Goal: Information Seeking & Learning: Learn about a topic

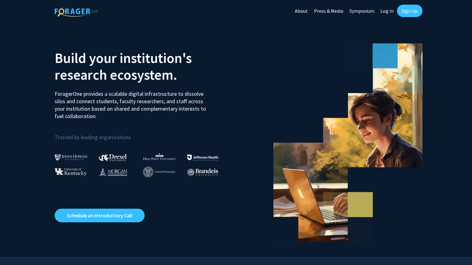
click at [385, 11] on link "Log In" at bounding box center [387, 11] width 20 height 22
select select
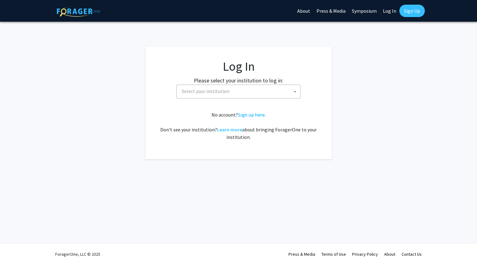
click at [245, 92] on span "Select your institution" at bounding box center [239, 91] width 121 height 13
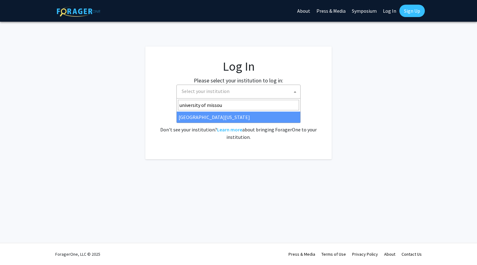
type input "university of missour"
select select "33"
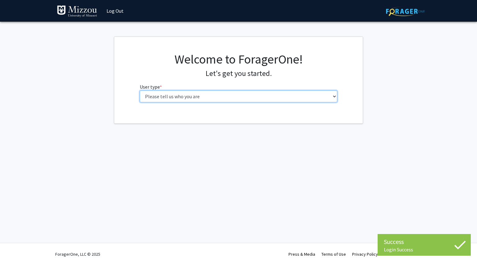
click at [227, 93] on select "Please tell us who you are Undergraduate Student Master's Student Doctoral Cand…" at bounding box center [239, 97] width 198 height 12
select select "1: undergrad"
click at [140, 91] on select "Please tell us who you are Undergraduate Student Master's Student Doctoral Cand…" at bounding box center [239, 97] width 198 height 12
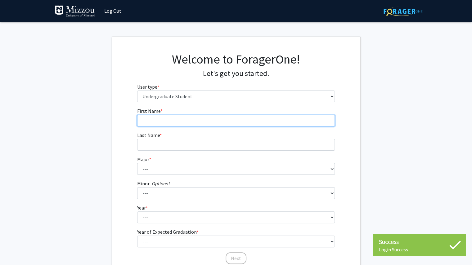
click at [228, 119] on input "First Name * required" at bounding box center [236, 121] width 198 height 12
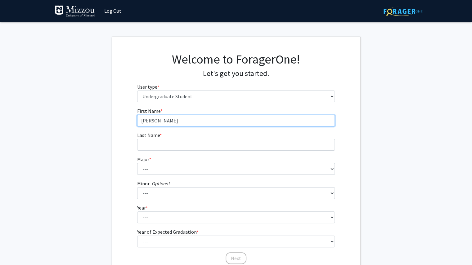
type input "[PERSON_NAME]"
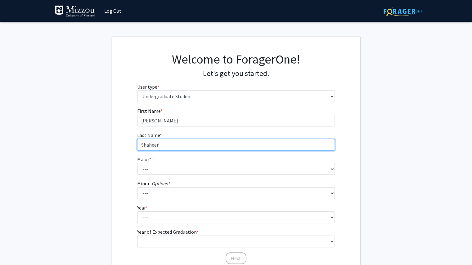
type input "Shaheen"
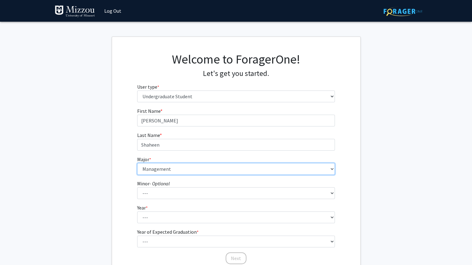
click at [225, 171] on select "--- Agribusiness Management Agricultural Education Agricultural Education: Comm…" at bounding box center [236, 169] width 198 height 12
select select "17: 2505"
click at [137, 163] on select "--- Agribusiness Management Agricultural Education Agricultural Education: Comm…" at bounding box center [236, 169] width 198 height 12
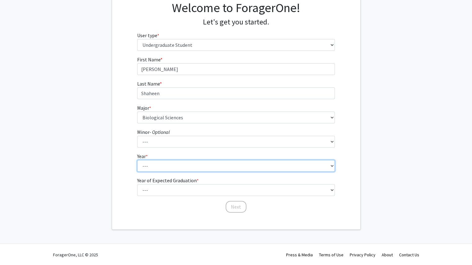
click at [200, 165] on select "--- First-year Sophomore Junior Senior Postbaccalaureate Certificate" at bounding box center [236, 166] width 198 height 12
select select "2: sophomore"
click at [137, 160] on select "--- First-year Sophomore Junior Senior Postbaccalaureate Certificate" at bounding box center [236, 166] width 198 height 12
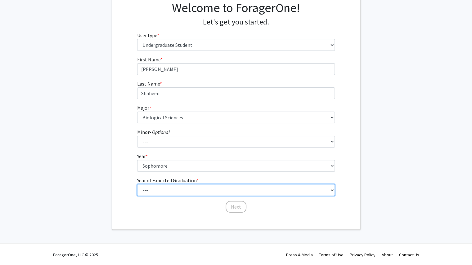
click at [197, 189] on select "--- 2025 2026 2027 2028 2029 2030 2031 2032 2033 2034" at bounding box center [236, 190] width 198 height 12
click at [197, 188] on select "--- 2025 2026 2027 2028 2029 2030 2031 2032 2033 2034" at bounding box center [236, 190] width 198 height 12
click at [197, 189] on select "--- 2025 2026 2027 2028 2029 2030 2031 2032 2033 2034" at bounding box center [236, 190] width 198 height 12
select select "4: 2028"
click at [137, 184] on select "--- 2025 2026 2027 2028 2029 2030 2031 2032 2033 2034" at bounding box center [236, 190] width 198 height 12
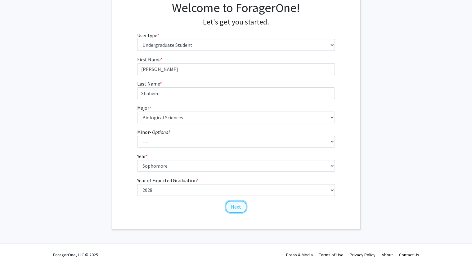
click at [229, 206] on button "Next" at bounding box center [236, 207] width 21 height 12
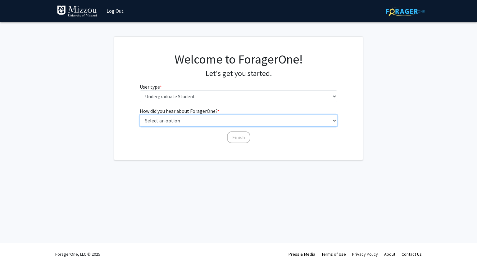
click at [217, 119] on select "Select an option Peer/student recommendation Faculty/staff recommendation Unive…" at bounding box center [239, 121] width 198 height 12
select select "3: university_website"
click at [140, 115] on select "Select an option Peer/student recommendation Faculty/staff recommendation Unive…" at bounding box center [239, 121] width 198 height 12
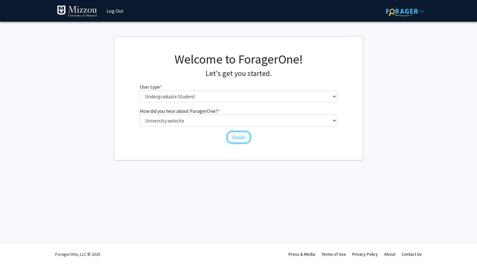
click at [232, 140] on button "Finish" at bounding box center [238, 138] width 23 height 12
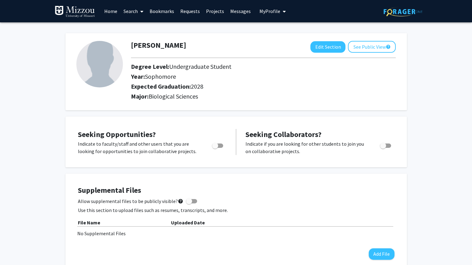
click at [112, 14] on link "Home" at bounding box center [110, 11] width 19 height 22
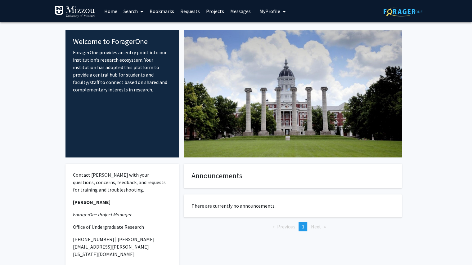
click at [133, 12] on link "Search" at bounding box center [133, 11] width 26 height 22
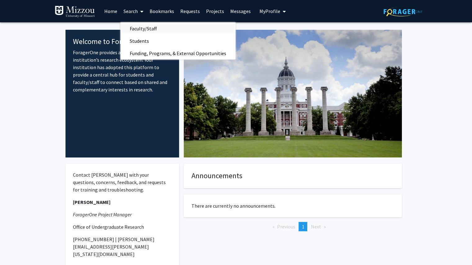
click at [150, 30] on span "Faculty/Staff" at bounding box center [143, 28] width 46 height 12
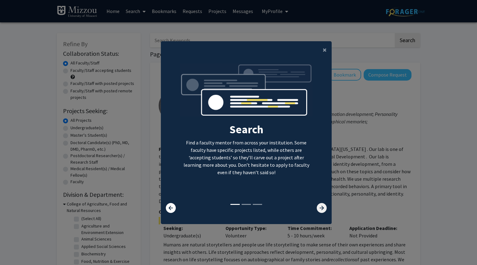
click at [322, 209] on icon at bounding box center [322, 208] width 10 height 10
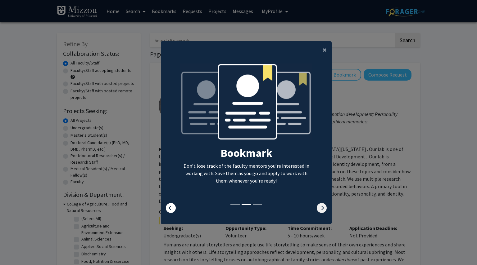
click at [322, 209] on icon at bounding box center [322, 208] width 10 height 10
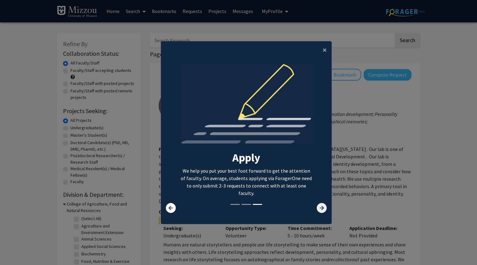
click at [322, 208] on icon at bounding box center [322, 208] width 10 height 10
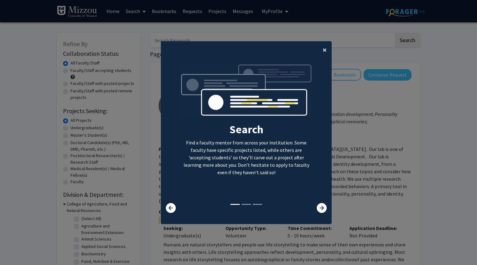
click at [319, 52] on button "×" at bounding box center [325, 49] width 14 height 17
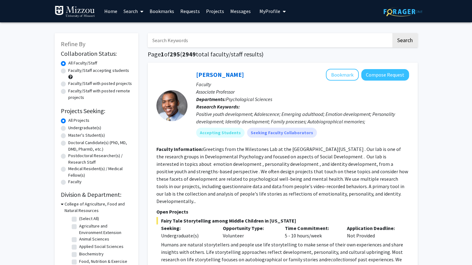
click at [87, 129] on label "Undergraduate(s)" at bounding box center [84, 128] width 33 height 7
click at [72, 129] on input "Undergraduate(s)" at bounding box center [70, 127] width 4 height 4
radio input "true"
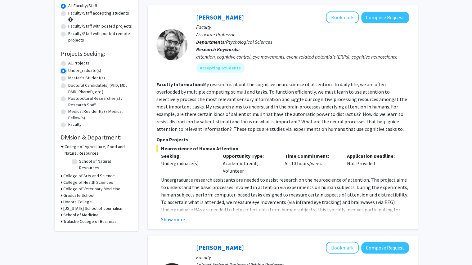
scroll to position [58, 0]
click at [74, 173] on h3 "College of Arts and Science" at bounding box center [89, 176] width 52 height 7
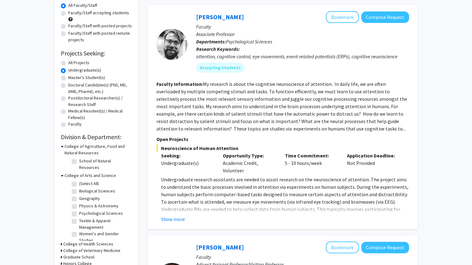
click at [79, 188] on label "Biological Sciences" at bounding box center [97, 191] width 36 height 7
click at [79, 188] on input "Biological Sciences" at bounding box center [81, 190] width 4 height 4
checkbox input "true"
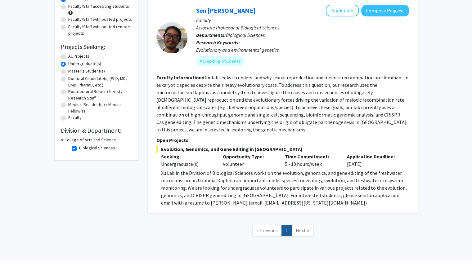
scroll to position [65, 0]
click at [303, 227] on span "Next »" at bounding box center [302, 230] width 13 height 6
click at [79, 149] on label "Biological Sciences" at bounding box center [97, 148] width 36 height 7
click at [79, 149] on input "Biological Sciences" at bounding box center [81, 147] width 4 height 4
checkbox input "false"
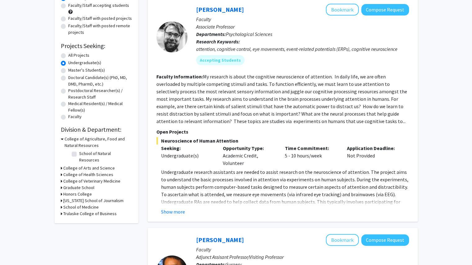
scroll to position [26, 0]
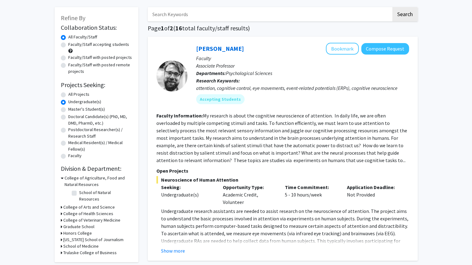
click at [101, 145] on label "Medical Resident(s) / Medical Fellow(s)" at bounding box center [100, 146] width 64 height 13
click at [72, 144] on input "Medical Resident(s) / Medical Fellow(s)" at bounding box center [70, 142] width 4 height 4
radio input "true"
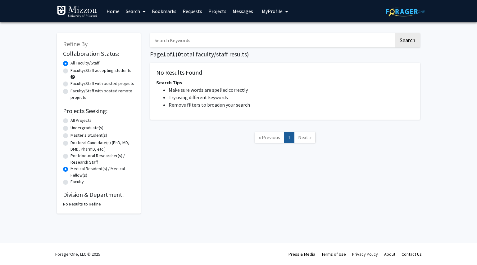
click at [92, 129] on label "Undergraduate(s)" at bounding box center [86, 128] width 33 height 7
click at [74, 129] on input "Undergraduate(s)" at bounding box center [72, 127] width 4 height 4
radio input "true"
